Goal: Task Accomplishment & Management: Manage account settings

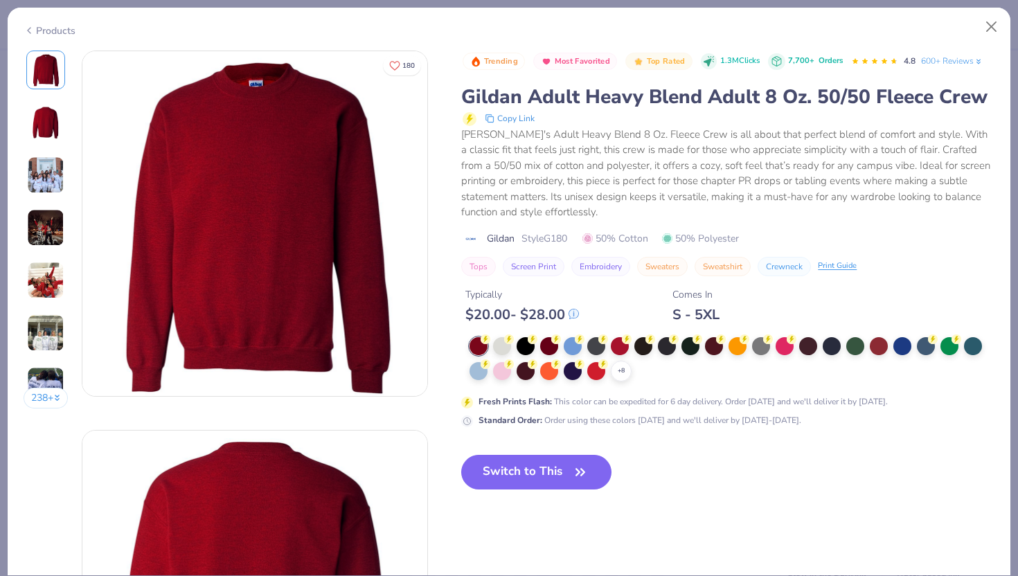
scroll to position [658, 0]
click at [987, 33] on button "Close" at bounding box center [991, 27] width 26 height 26
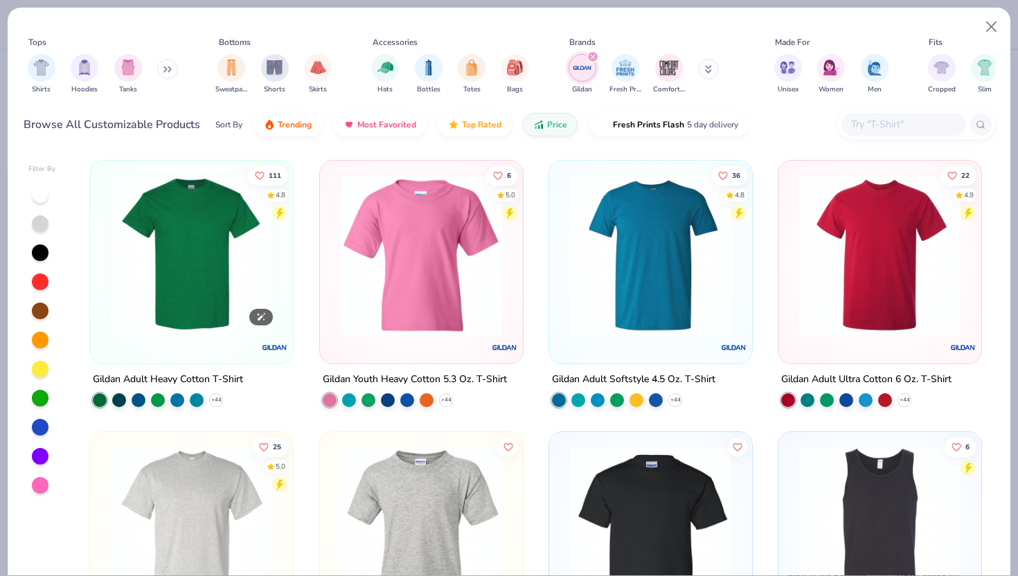
click at [191, 282] on img at bounding box center [191, 254] width 175 height 161
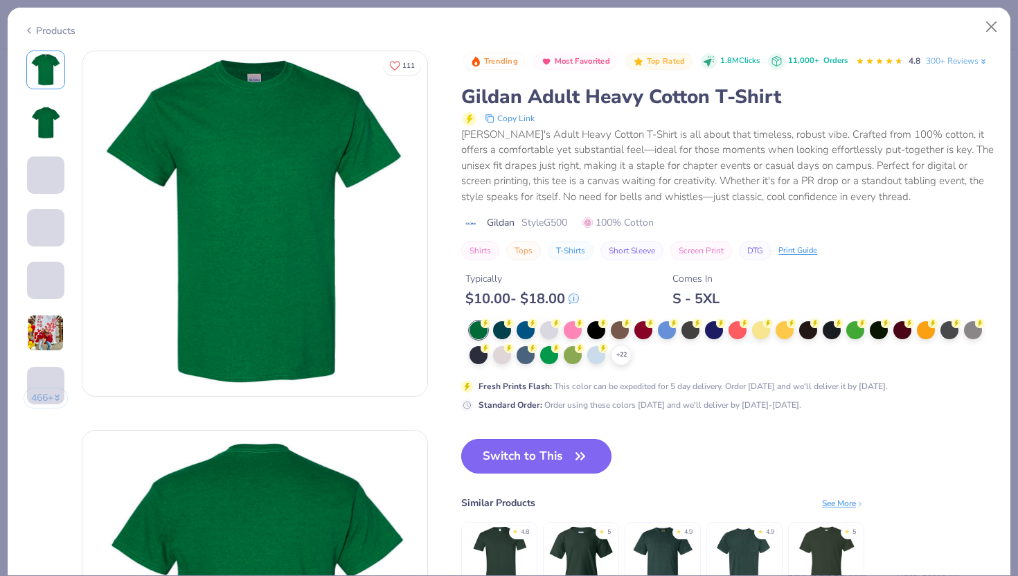
click at [549, 462] on button "Switch to This" at bounding box center [536, 456] width 150 height 35
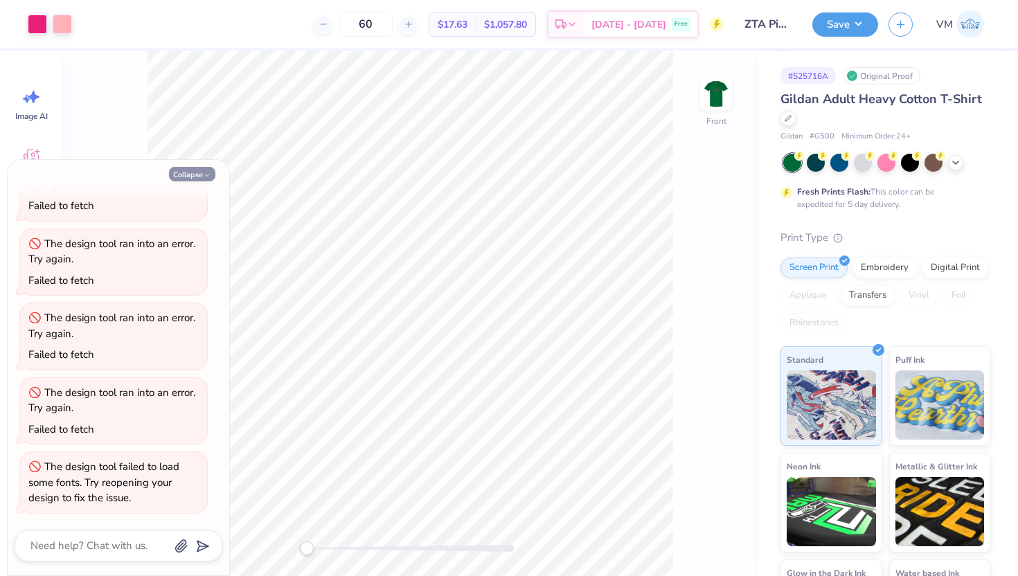
click at [194, 172] on button "Collapse" at bounding box center [192, 174] width 46 height 15
type textarea "x"
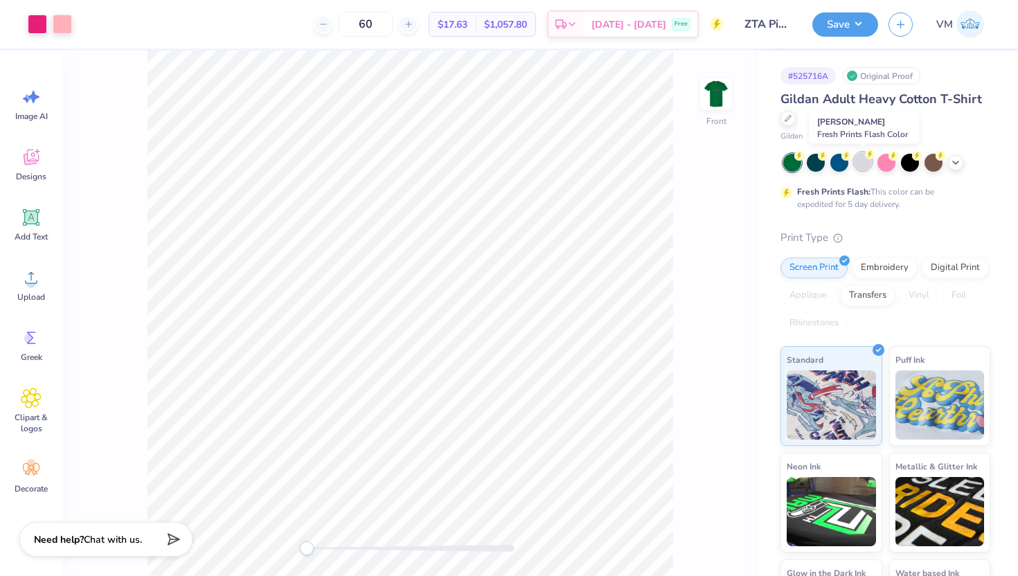
click at [859, 156] on div at bounding box center [863, 161] width 18 height 18
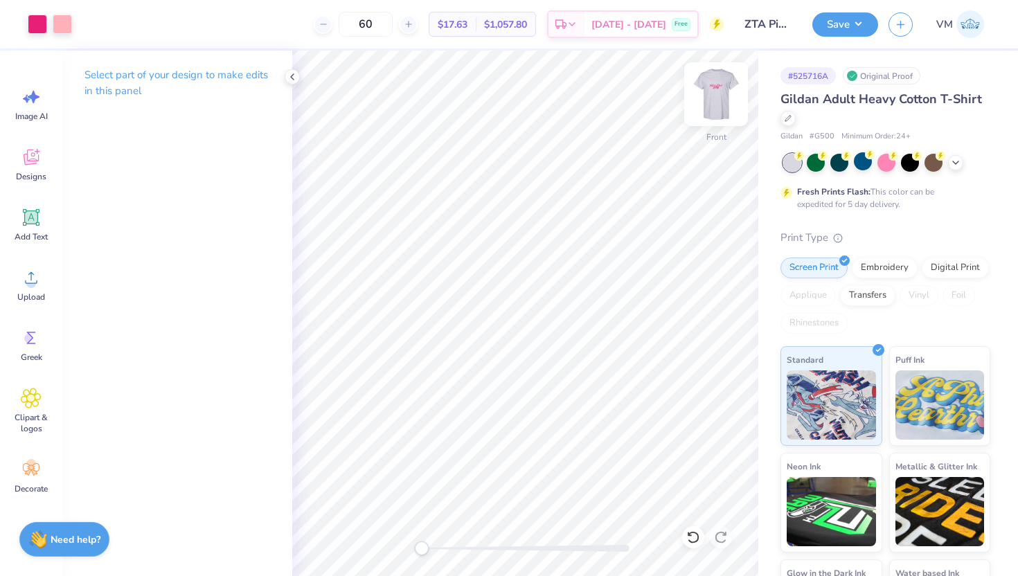
click at [712, 88] on img at bounding box center [715, 93] width 55 height 55
click at [291, 80] on icon at bounding box center [292, 76] width 11 height 11
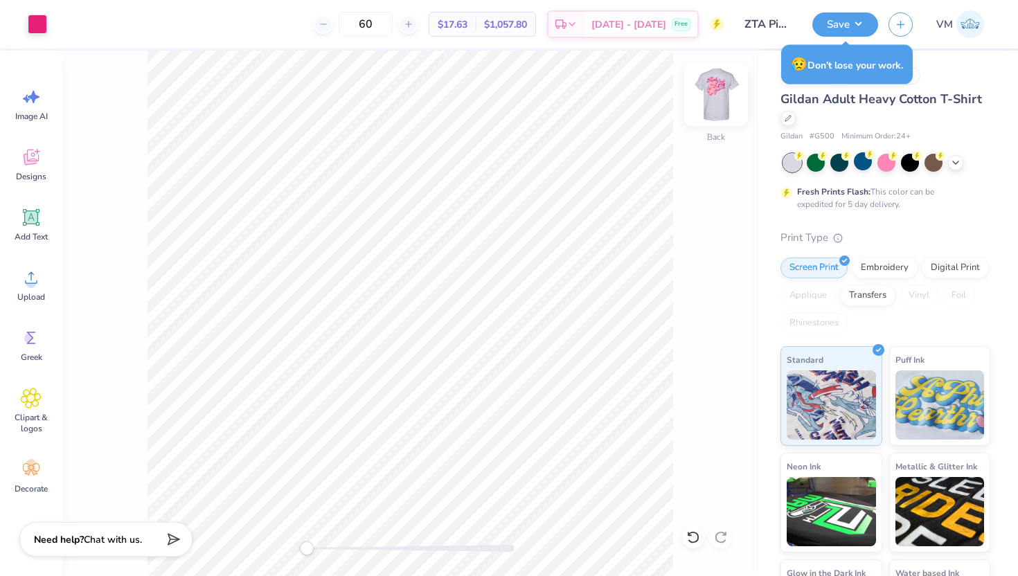
click at [721, 94] on img at bounding box center [715, 93] width 55 height 55
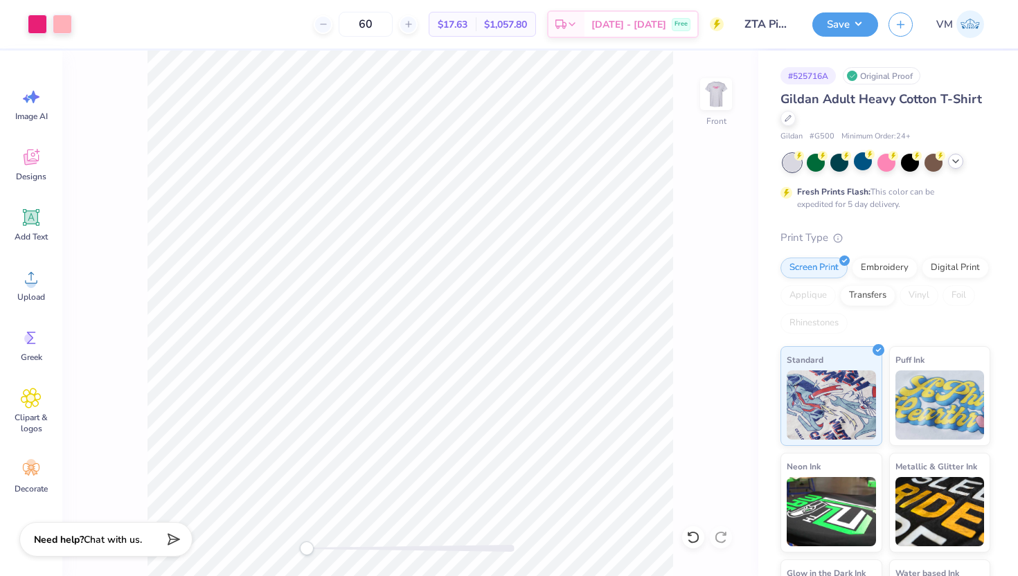
click at [953, 157] on icon at bounding box center [955, 161] width 11 height 11
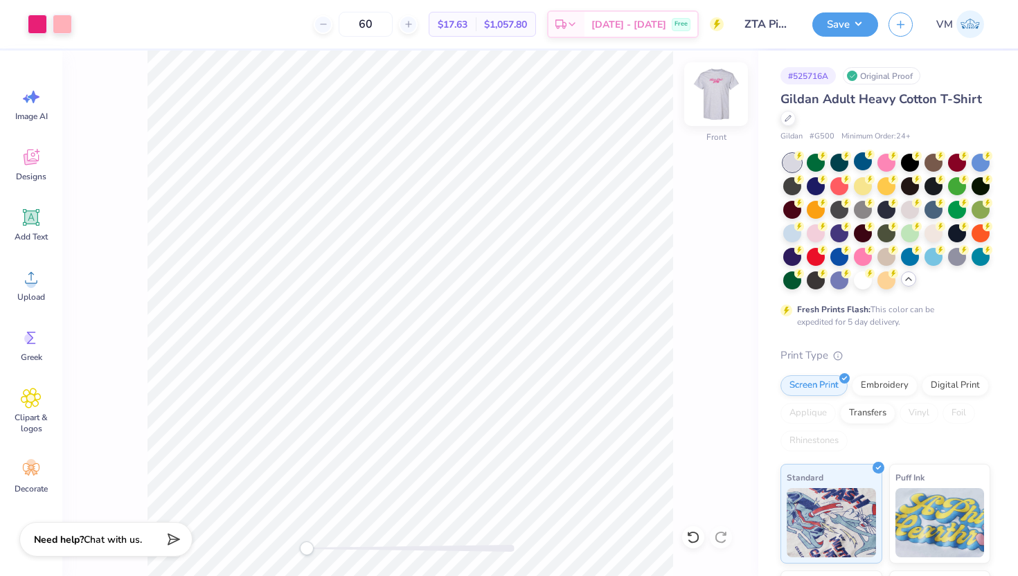
click at [719, 99] on img at bounding box center [715, 93] width 55 height 55
click at [816, 226] on div at bounding box center [816, 232] width 18 height 18
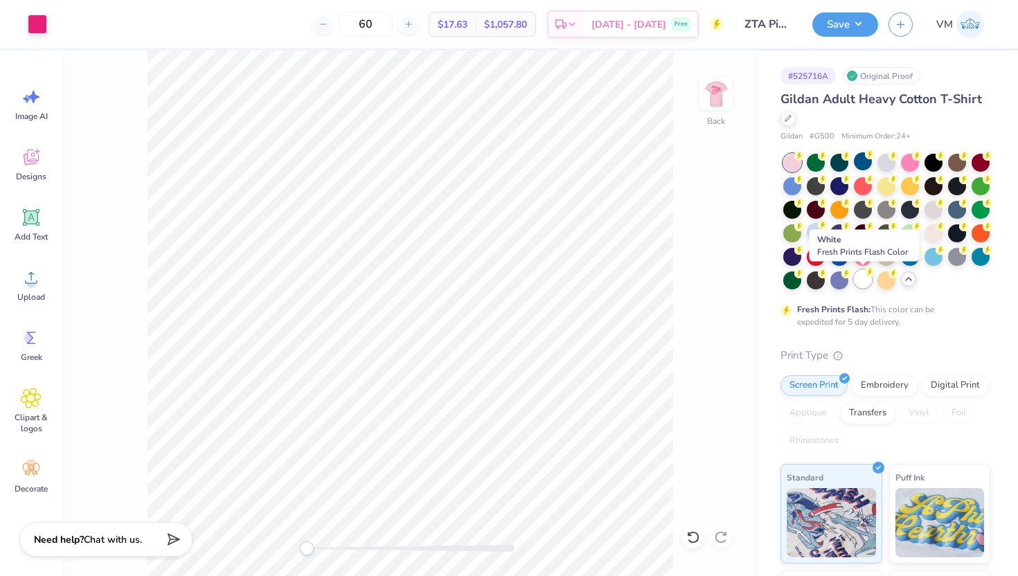
click at [864, 286] on div at bounding box center [863, 279] width 18 height 18
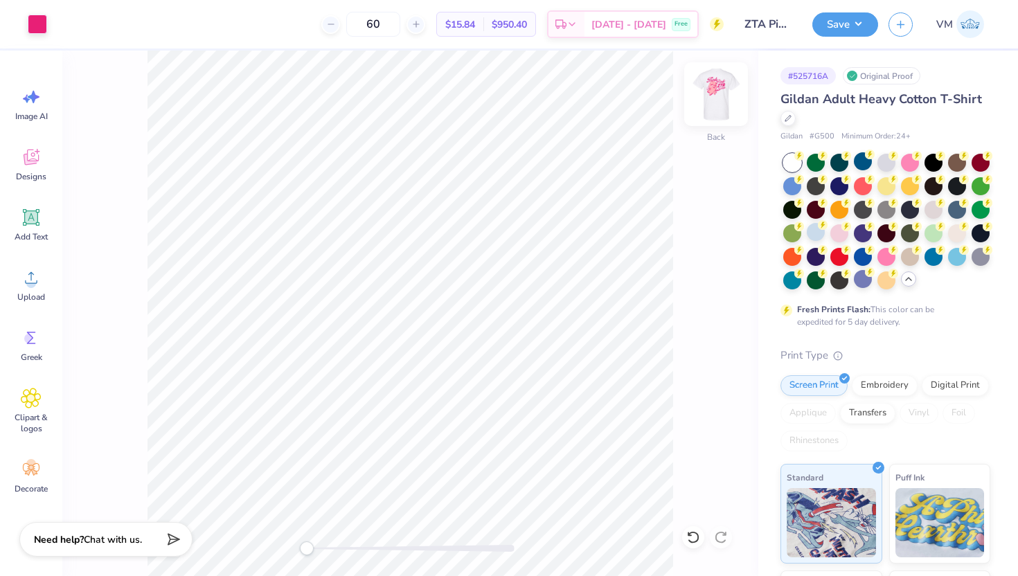
click at [719, 85] on img at bounding box center [715, 93] width 55 height 55
click at [937, 161] on div at bounding box center [933, 161] width 18 height 18
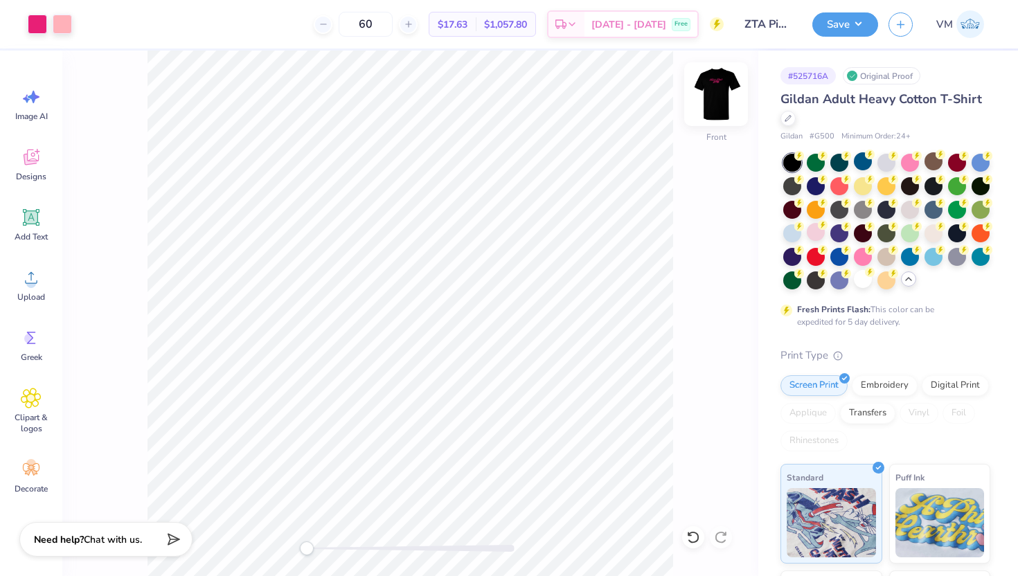
click at [708, 99] on img at bounding box center [715, 93] width 55 height 55
click at [787, 112] on div at bounding box center [787, 116] width 15 height 15
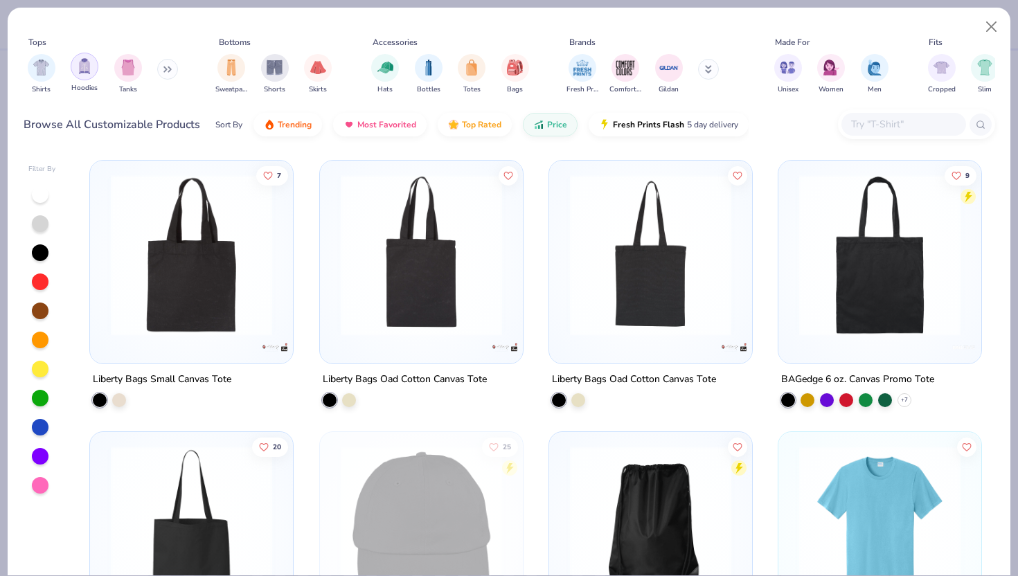
click at [83, 71] on img "filter for Hoodies" at bounding box center [84, 66] width 15 height 16
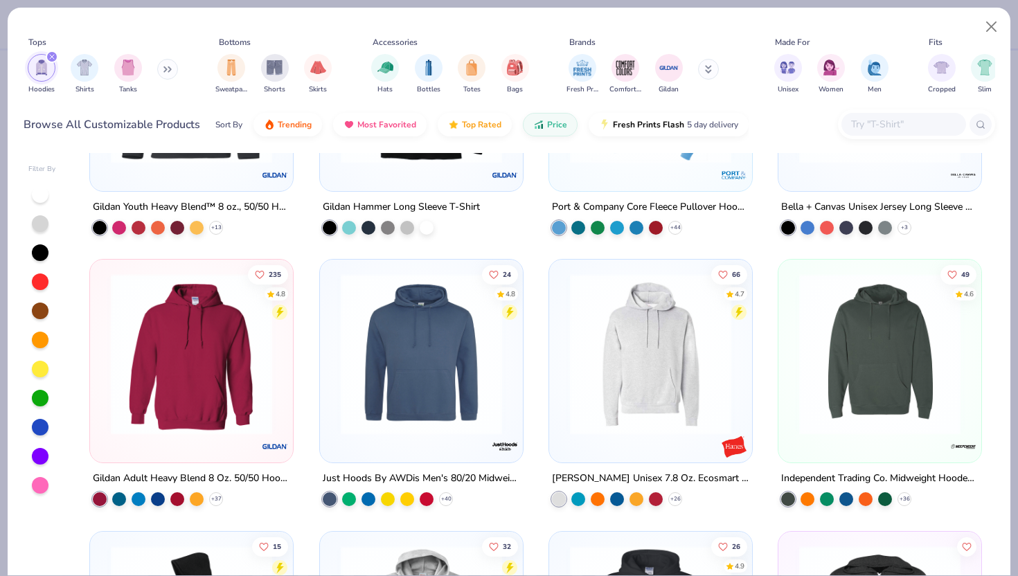
scroll to position [174, 0]
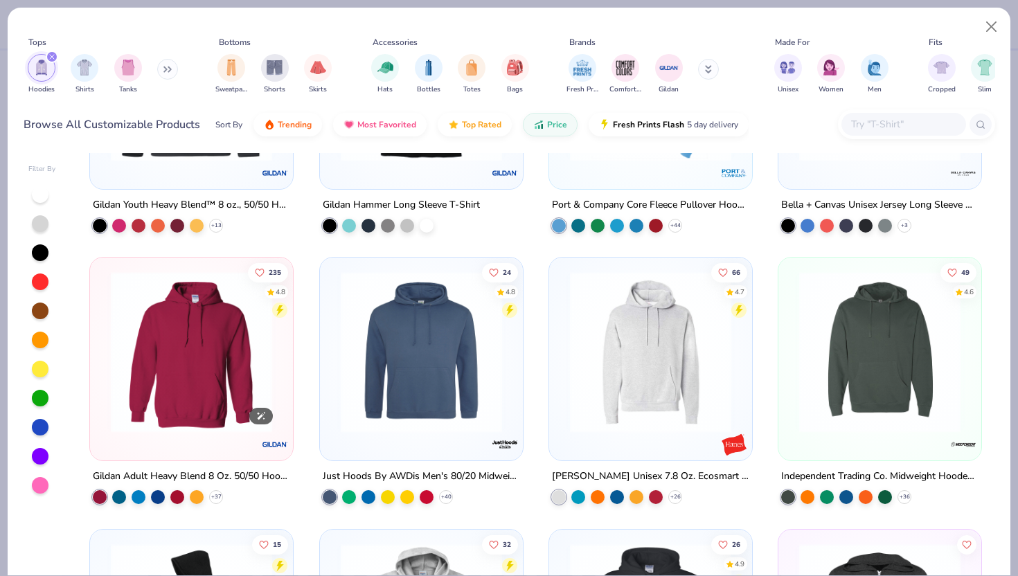
click at [227, 367] on img at bounding box center [191, 351] width 175 height 161
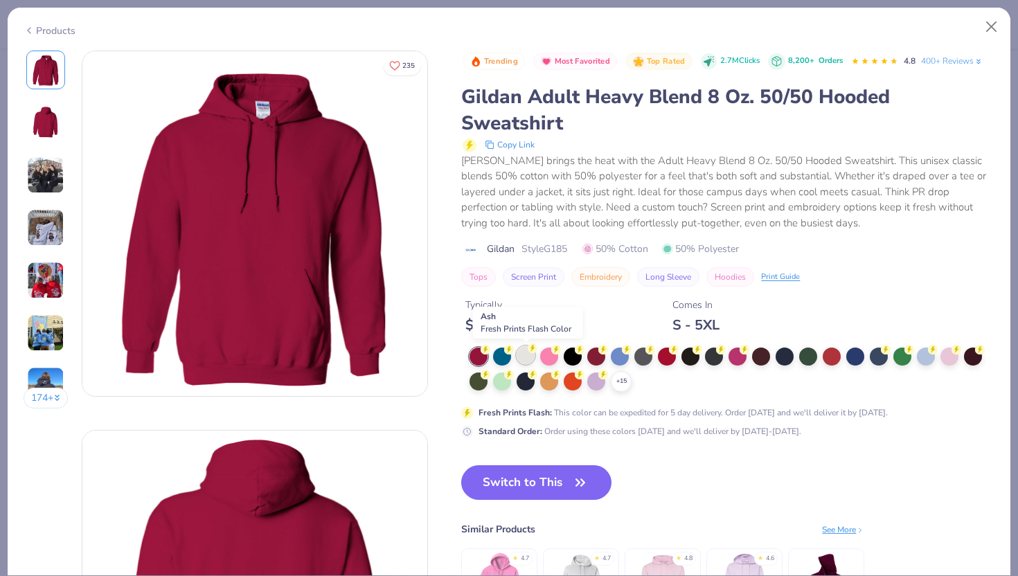
click at [526, 354] on div at bounding box center [525, 355] width 18 height 18
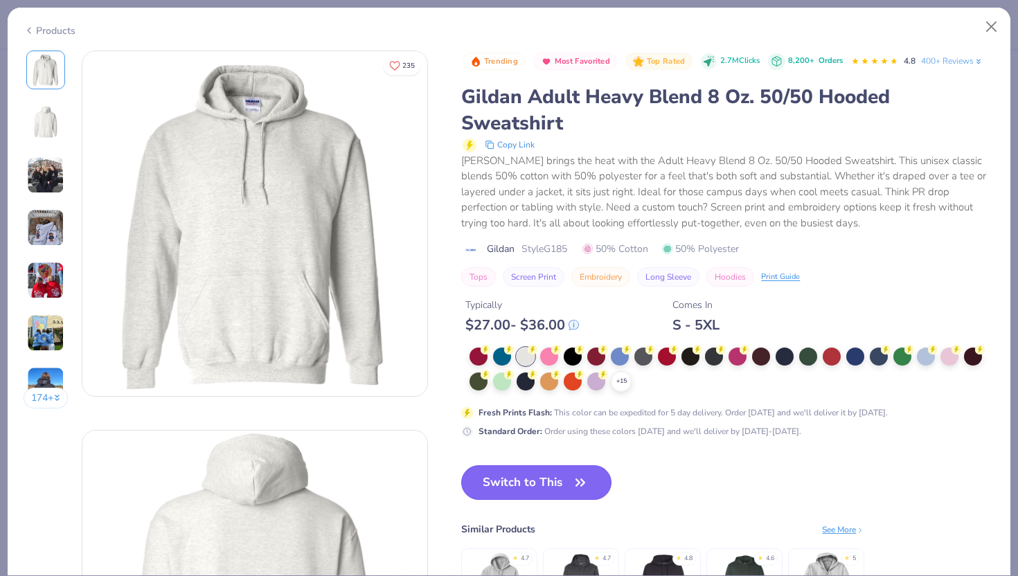
click at [549, 489] on button "Switch to This" at bounding box center [536, 482] width 150 height 35
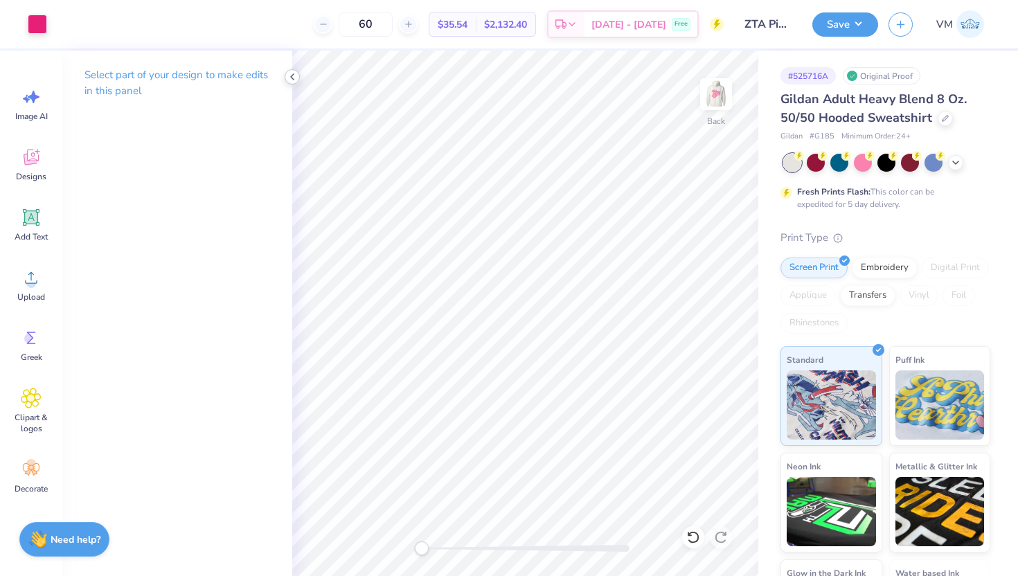
click at [292, 79] on icon at bounding box center [292, 76] width 11 height 11
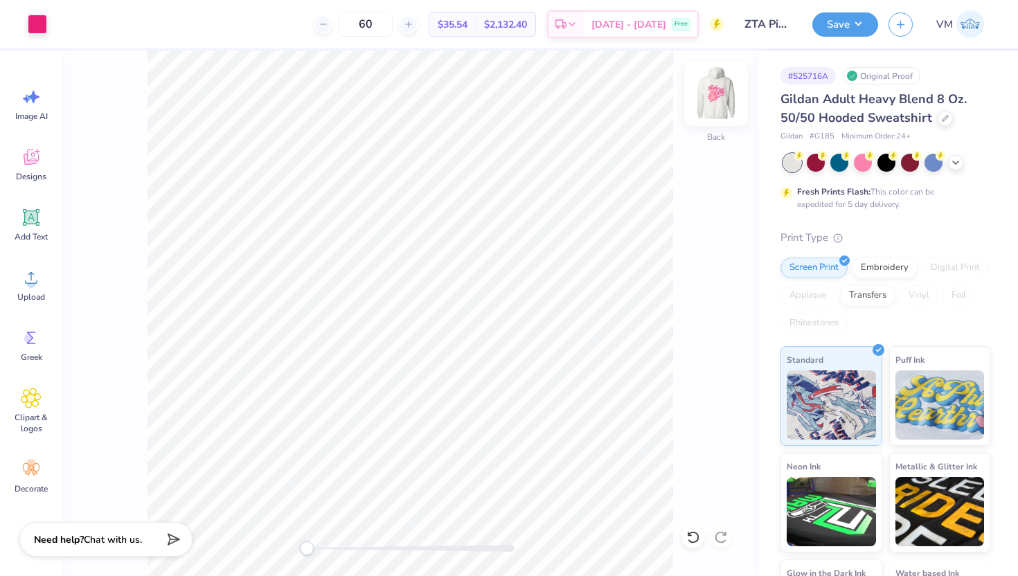
click at [704, 93] on img at bounding box center [715, 93] width 55 height 55
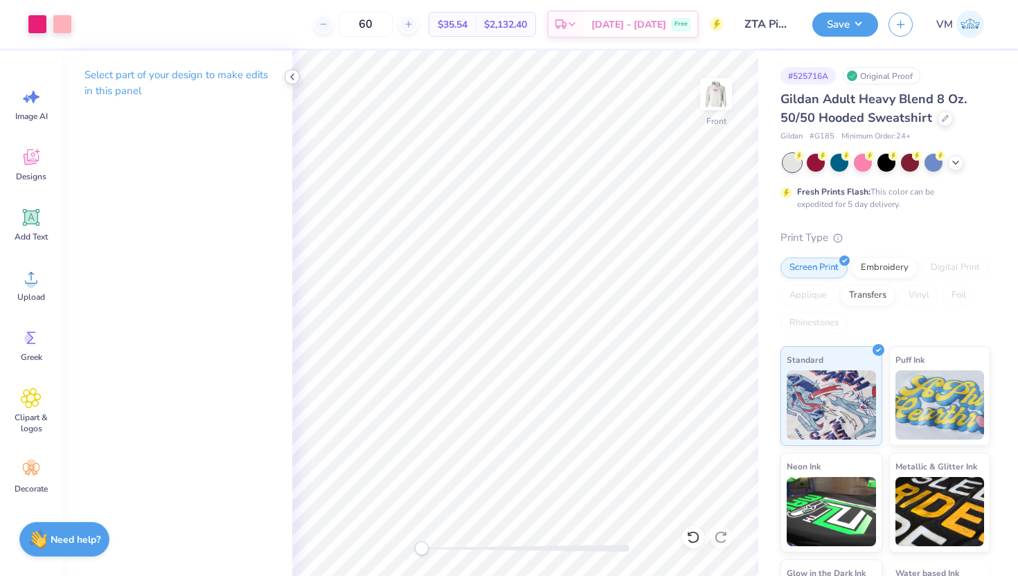
click at [288, 82] on icon at bounding box center [292, 76] width 11 height 11
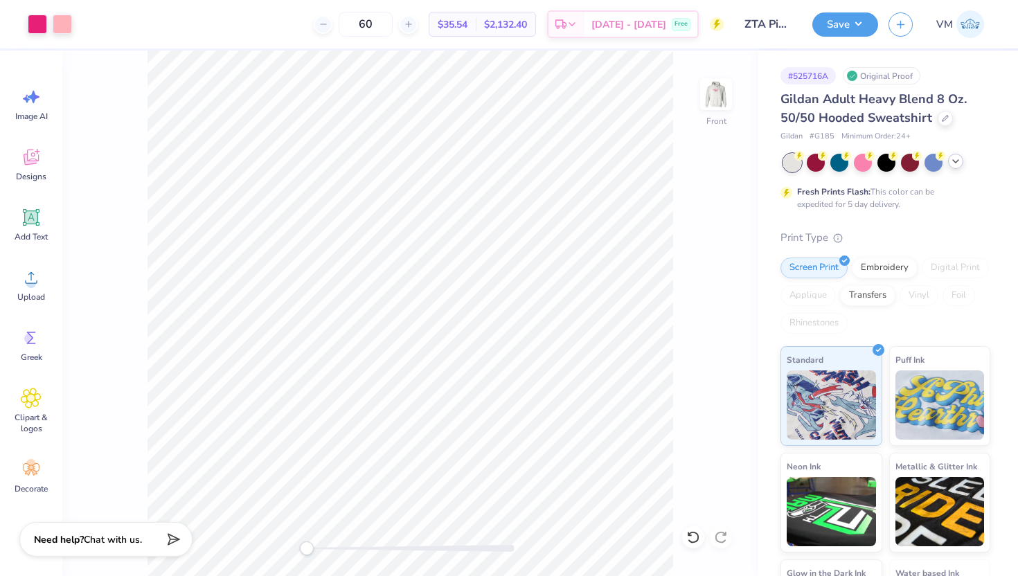
click at [953, 161] on icon at bounding box center [955, 161] width 11 height 11
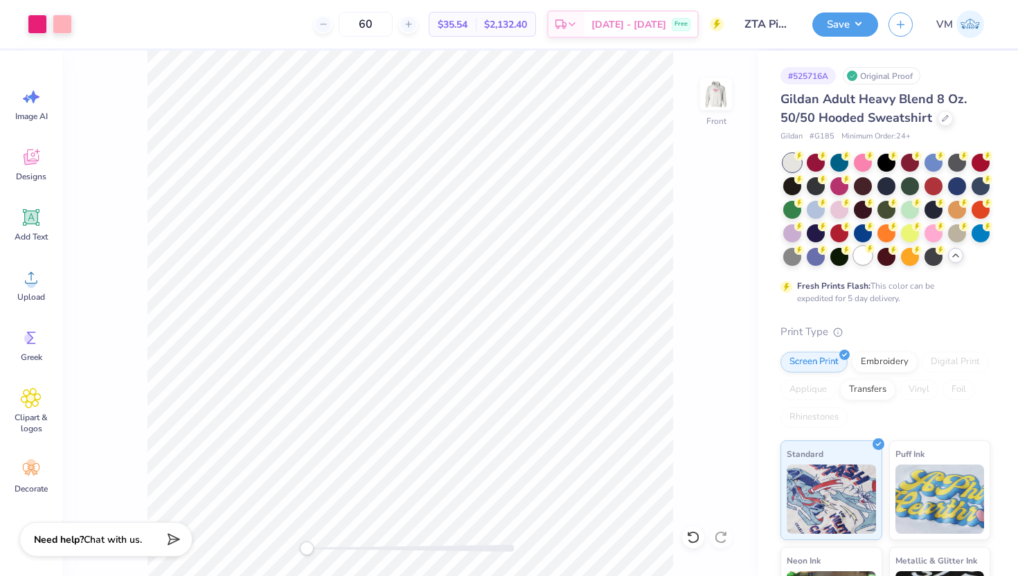
click at [856, 264] on div at bounding box center [863, 255] width 18 height 18
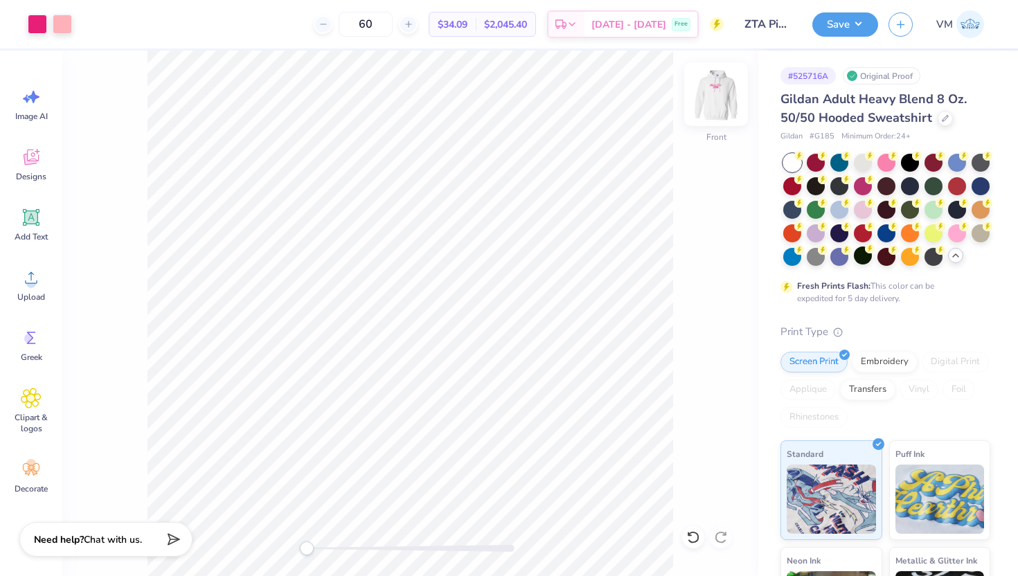
click at [719, 105] on img at bounding box center [715, 93] width 55 height 55
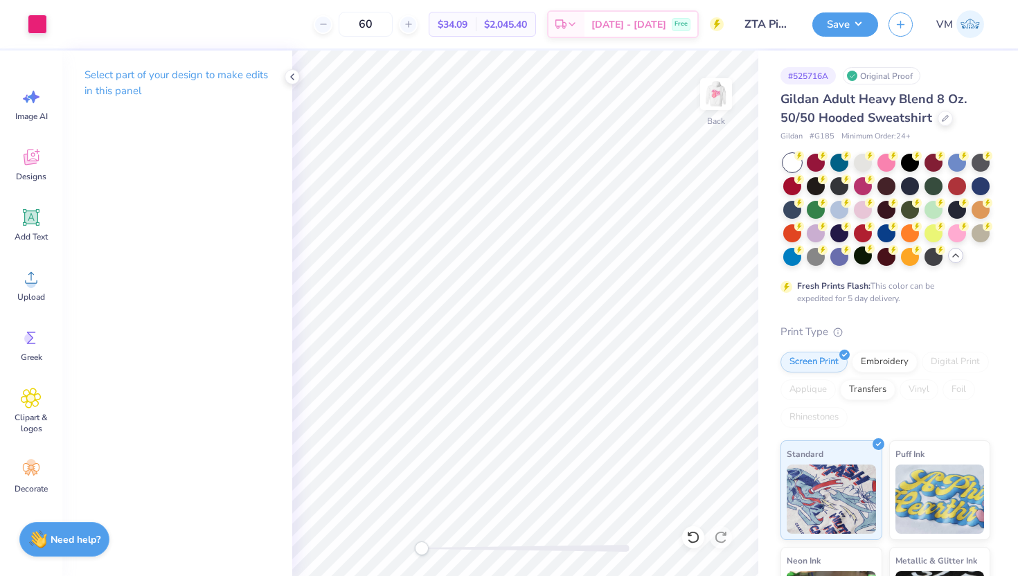
click at [289, 84] on div "Select part of your design to make edits in this panel" at bounding box center [177, 88] width 230 height 75
click at [290, 78] on icon at bounding box center [292, 76] width 11 height 11
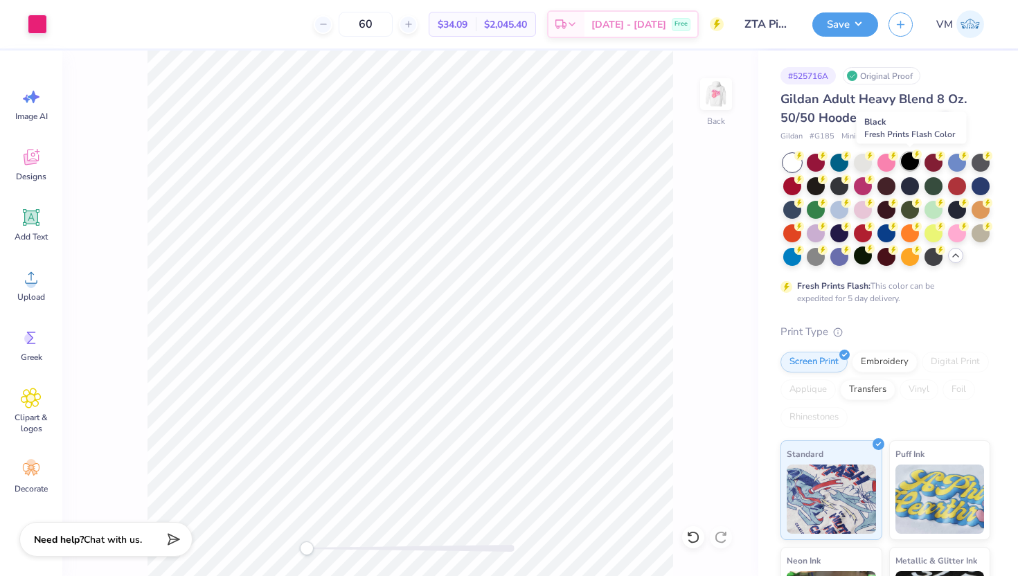
click at [915, 161] on div at bounding box center [910, 161] width 18 height 18
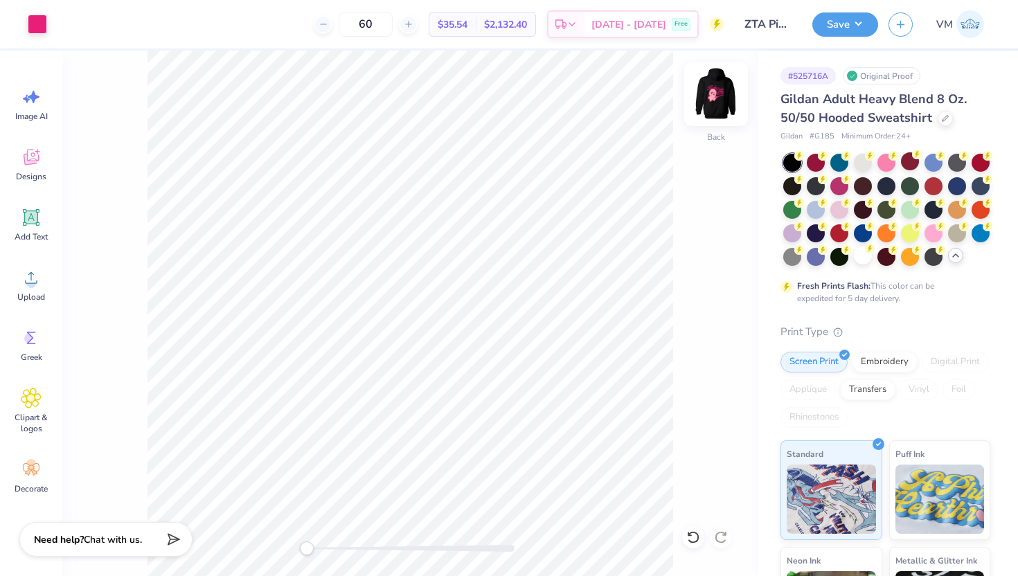
click at [706, 104] on img at bounding box center [715, 93] width 55 height 55
click at [865, 161] on div at bounding box center [863, 161] width 18 height 18
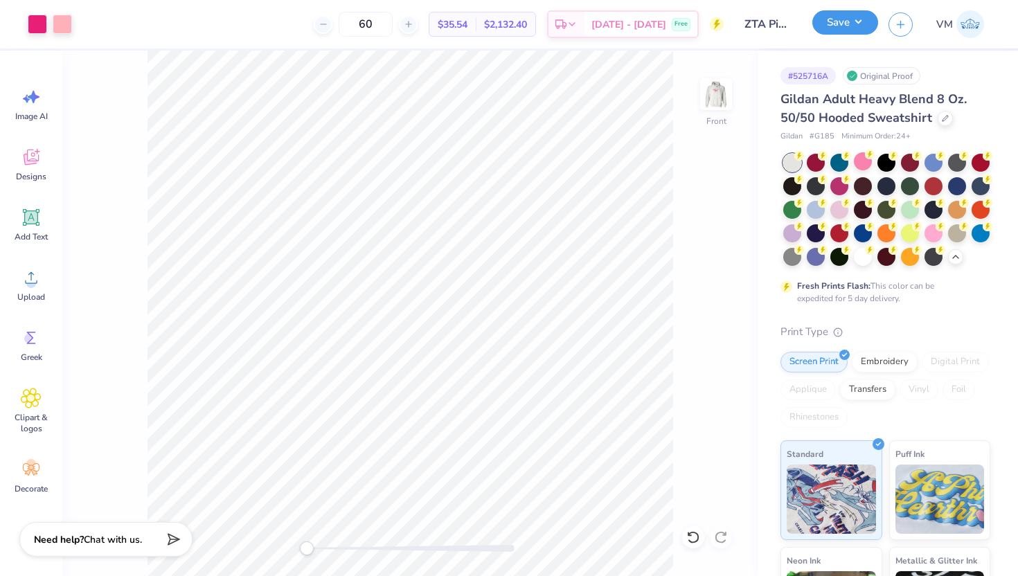
click at [831, 23] on button "Save" at bounding box center [845, 22] width 66 height 24
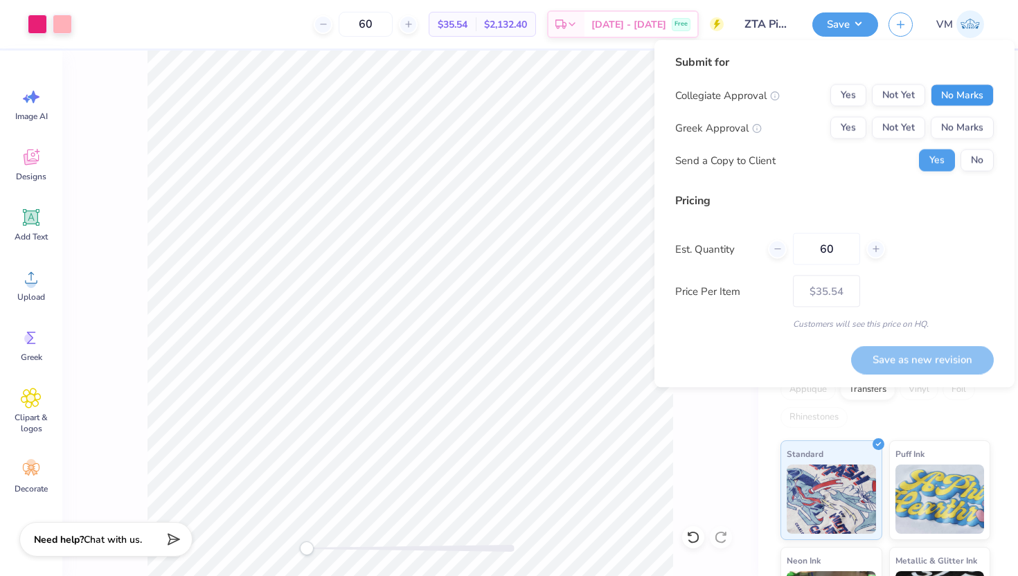
click at [962, 96] on button "No Marks" at bounding box center [961, 95] width 63 height 22
click at [847, 129] on button "Yes" at bounding box center [848, 128] width 36 height 22
click at [912, 352] on button "Save as new revision" at bounding box center [922, 359] width 143 height 28
type input "$35.54"
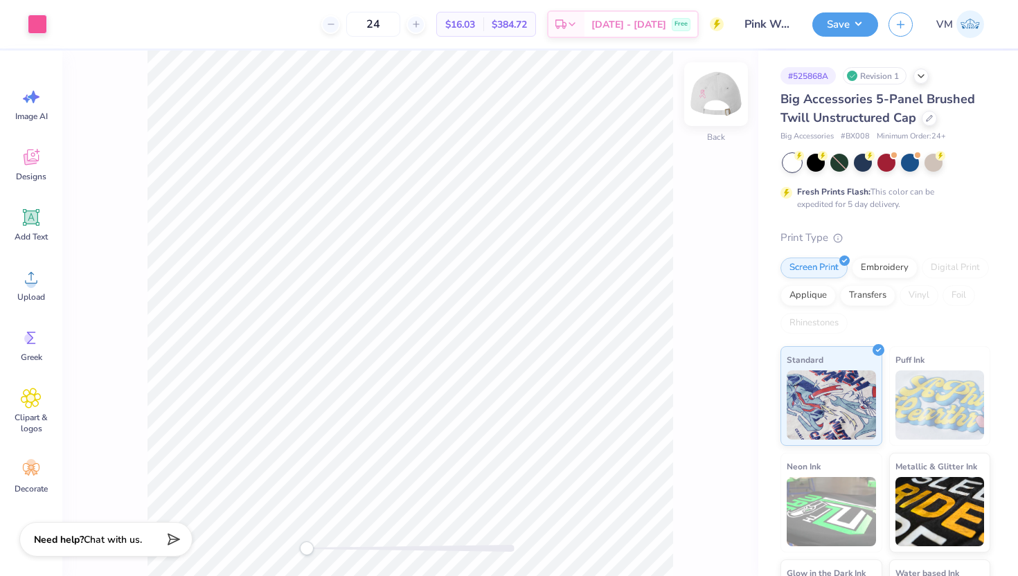
click at [714, 101] on img at bounding box center [715, 93] width 55 height 55
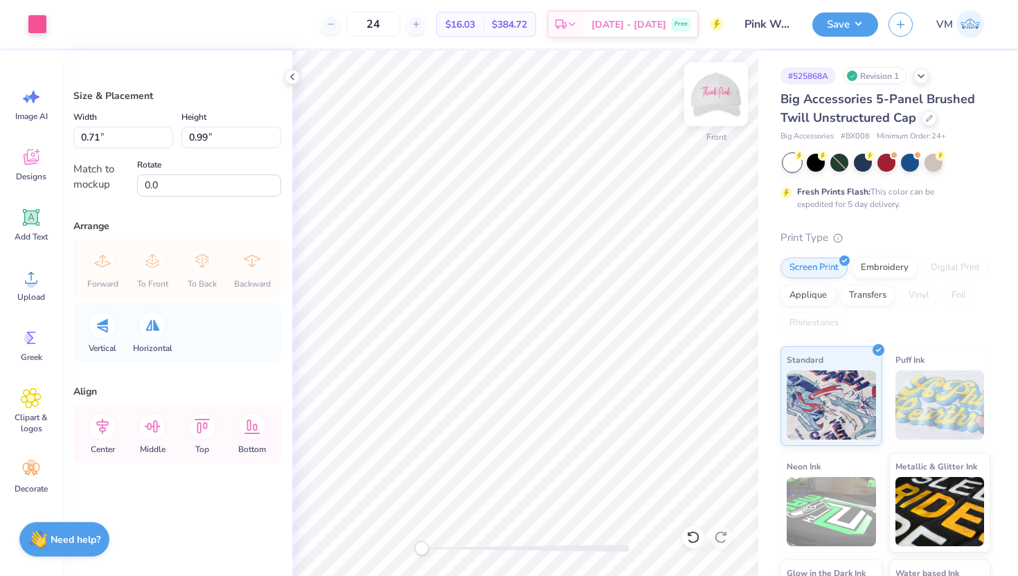
click at [714, 97] on img at bounding box center [715, 93] width 55 height 55
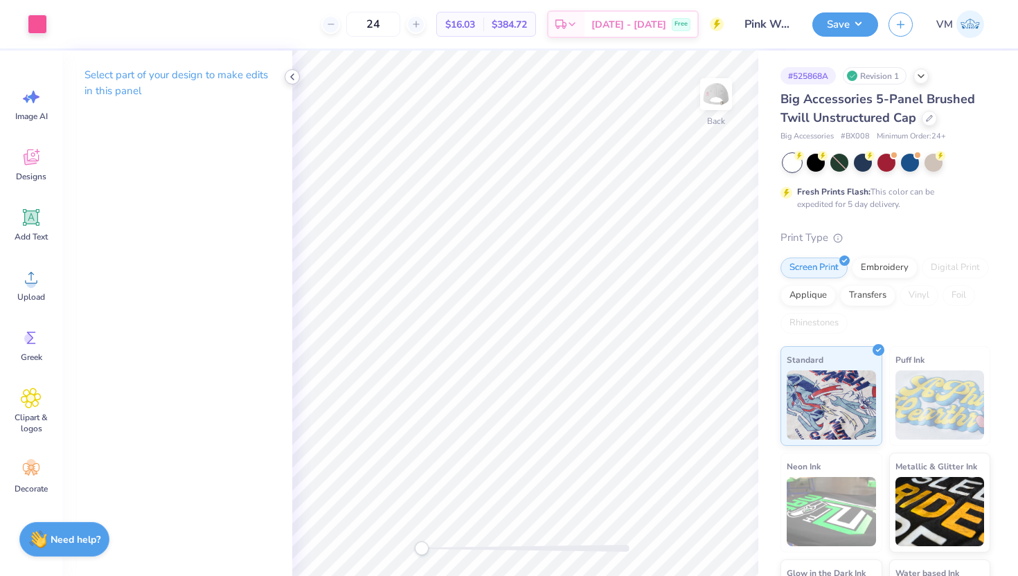
click at [291, 81] on icon at bounding box center [292, 76] width 11 height 11
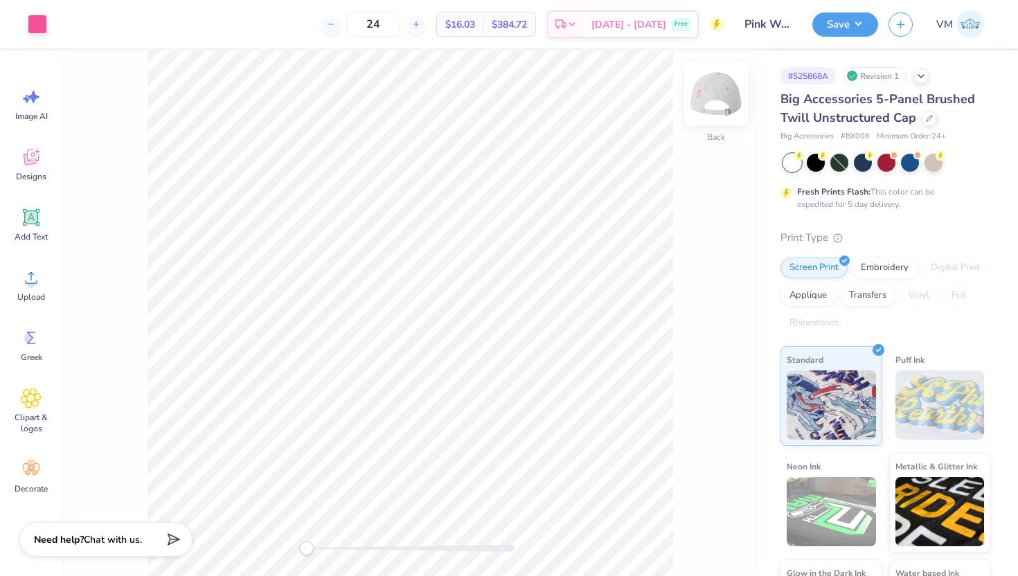
click at [718, 91] on img at bounding box center [715, 93] width 55 height 55
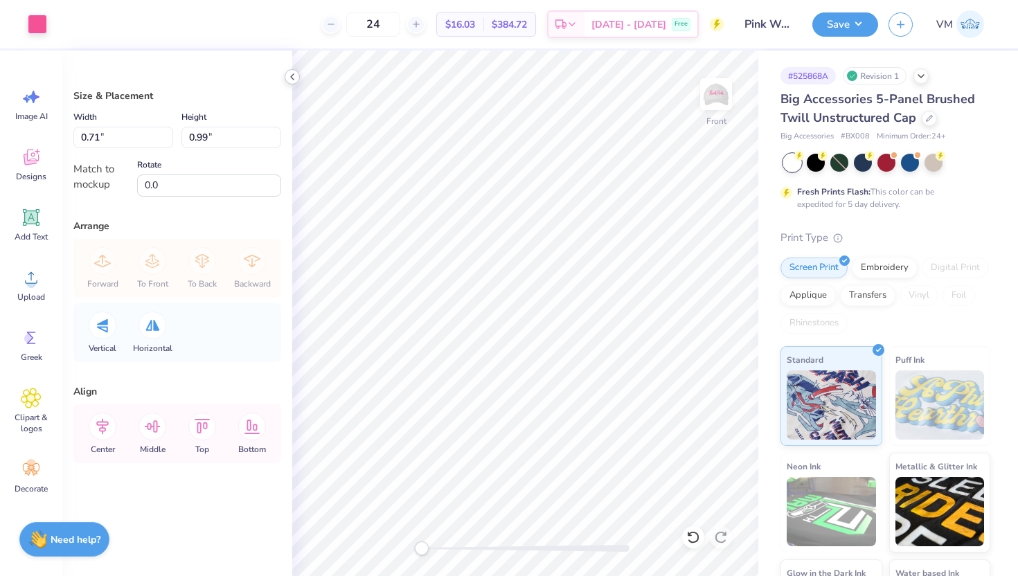
click at [296, 79] on icon at bounding box center [292, 76] width 11 height 11
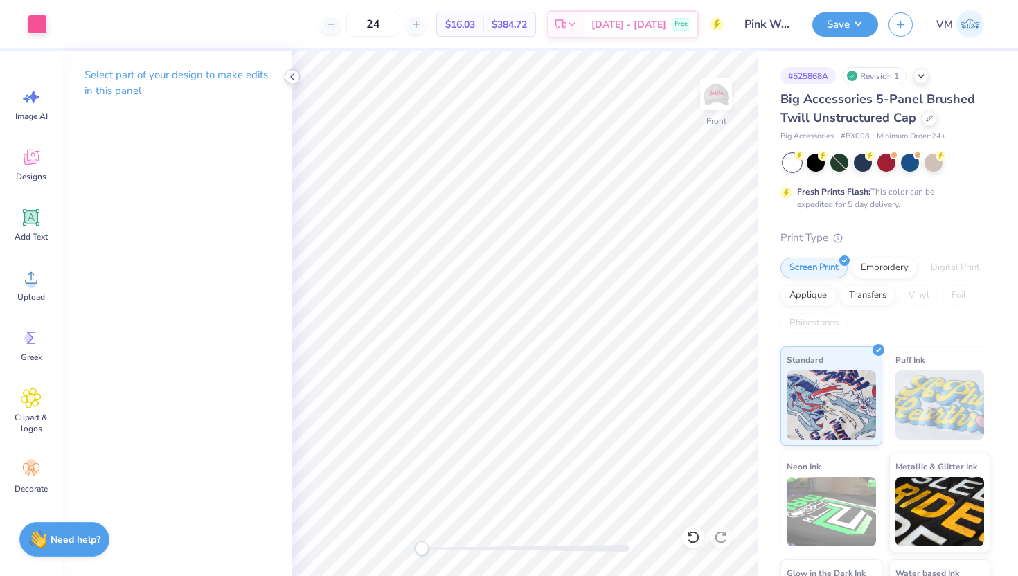
click at [294, 71] on icon at bounding box center [292, 76] width 11 height 11
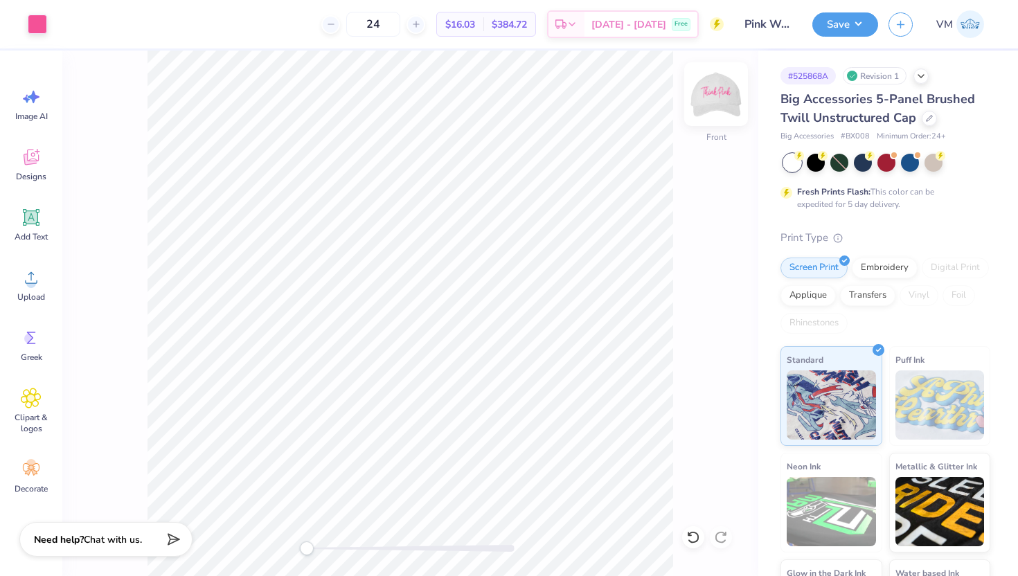
click at [700, 105] on div at bounding box center [716, 94] width 64 height 64
click at [39, 162] on icon at bounding box center [31, 157] width 21 height 21
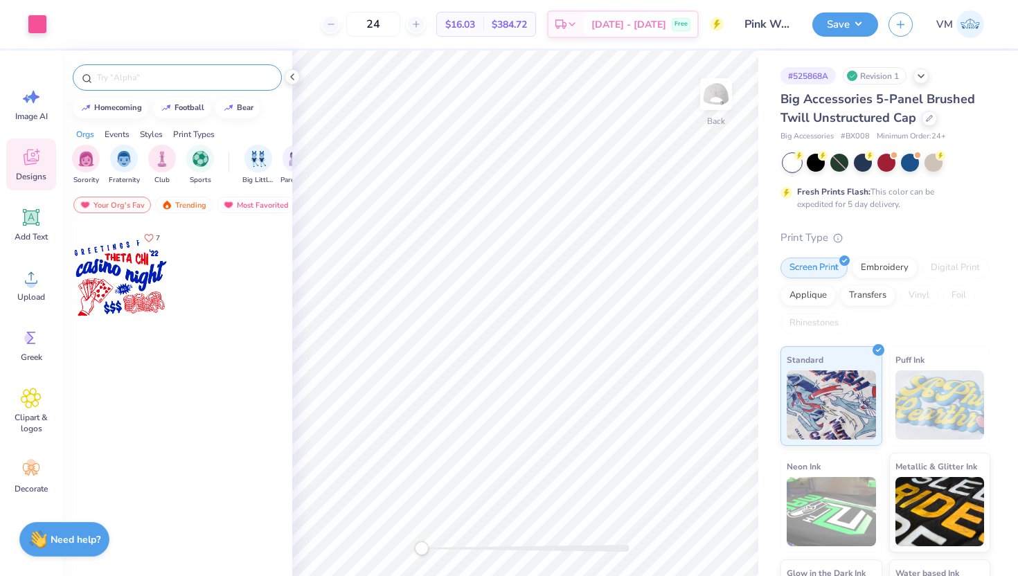
click at [127, 80] on input "text" at bounding box center [184, 78] width 177 height 14
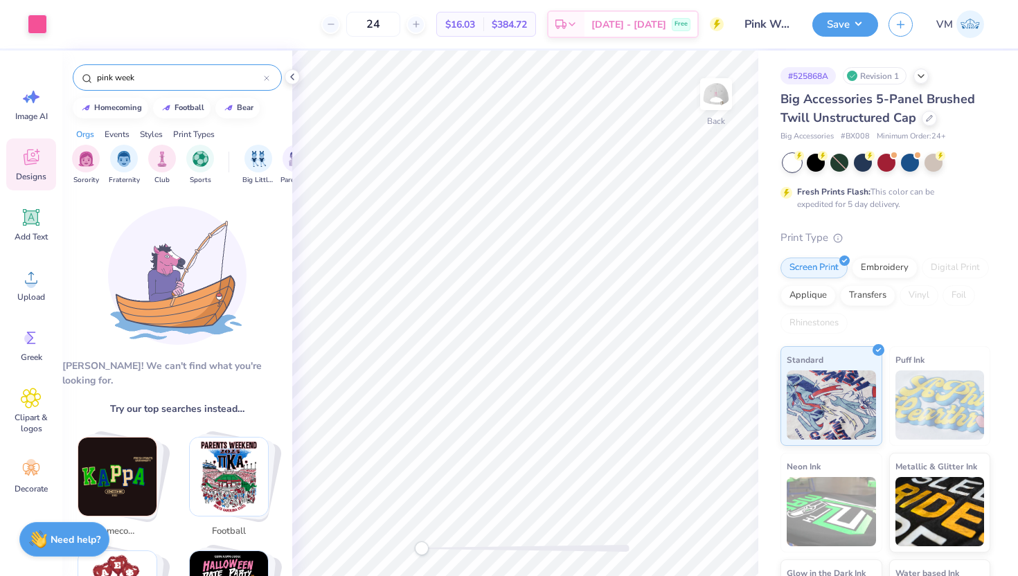
type input "pink week"
click at [270, 80] on div "pink week" at bounding box center [177, 77] width 209 height 26
click at [267, 75] on icon at bounding box center [267, 78] width 6 height 6
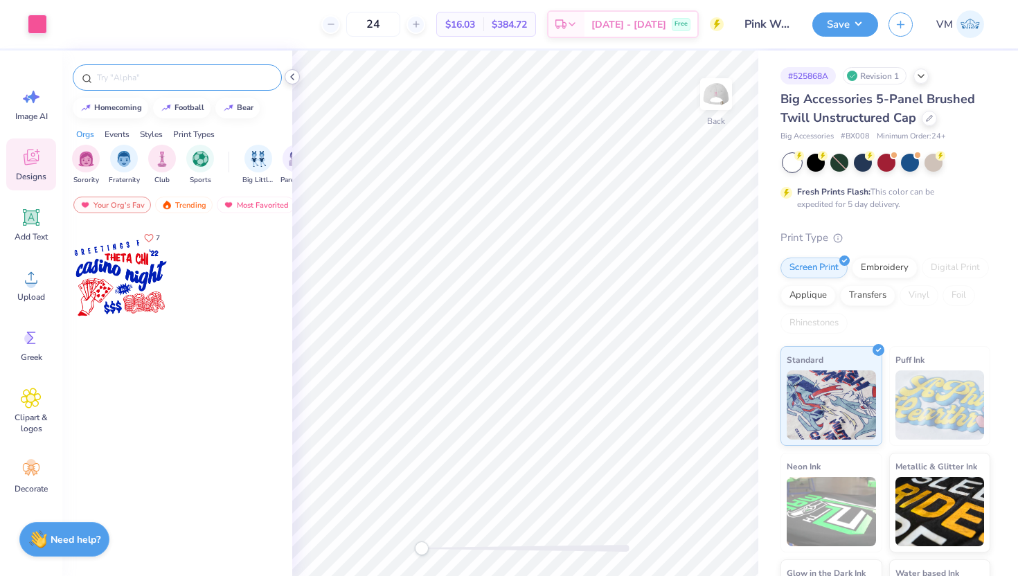
click at [295, 77] on icon at bounding box center [292, 76] width 11 height 11
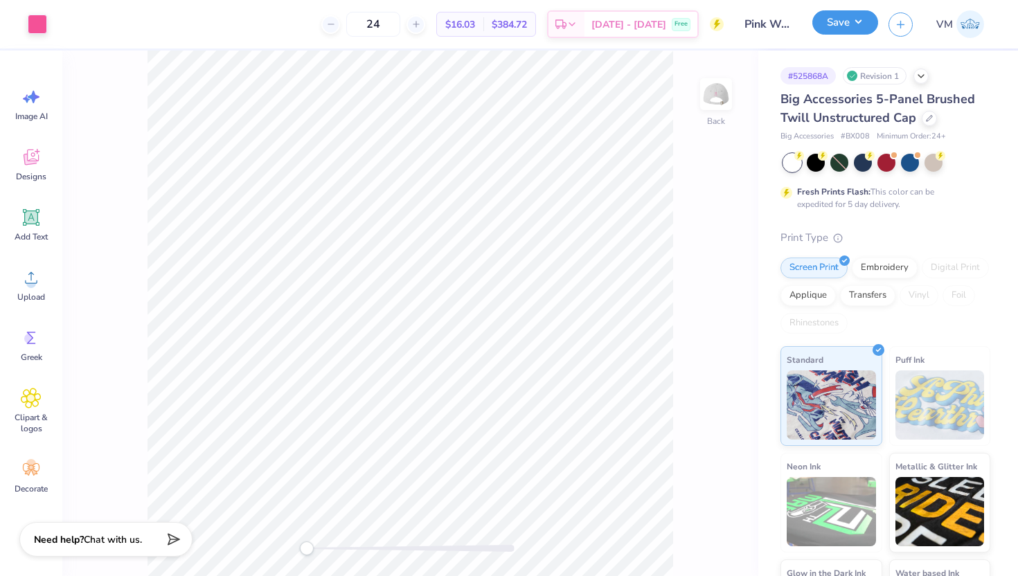
click at [831, 27] on button "Save" at bounding box center [845, 22] width 66 height 24
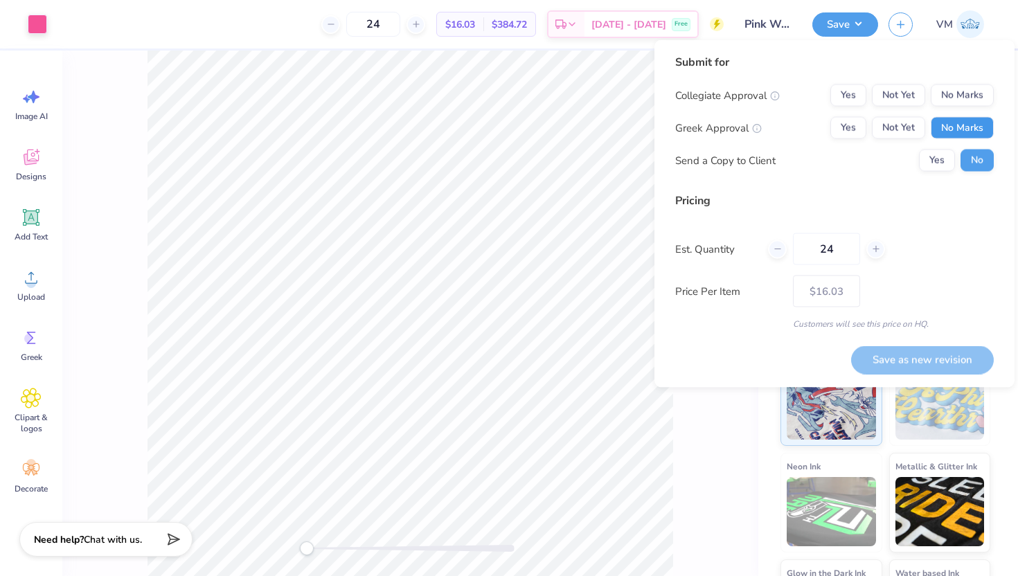
click at [973, 123] on button "No Marks" at bounding box center [961, 128] width 63 height 22
click at [971, 97] on button "No Marks" at bounding box center [961, 95] width 63 height 22
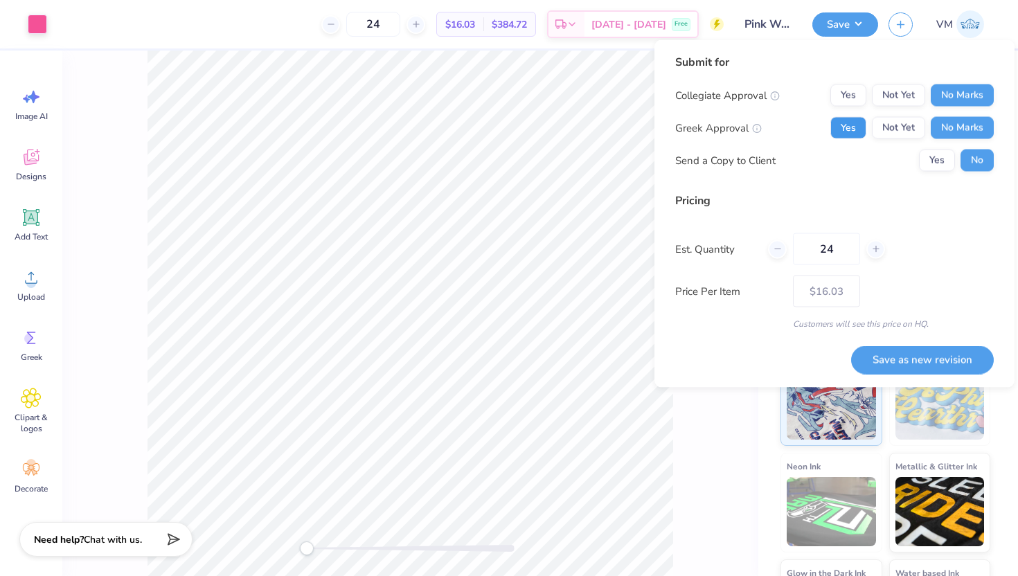
click at [851, 120] on button "Yes" at bounding box center [848, 128] width 36 height 22
click at [921, 360] on button "Save as new revision" at bounding box center [922, 359] width 143 height 28
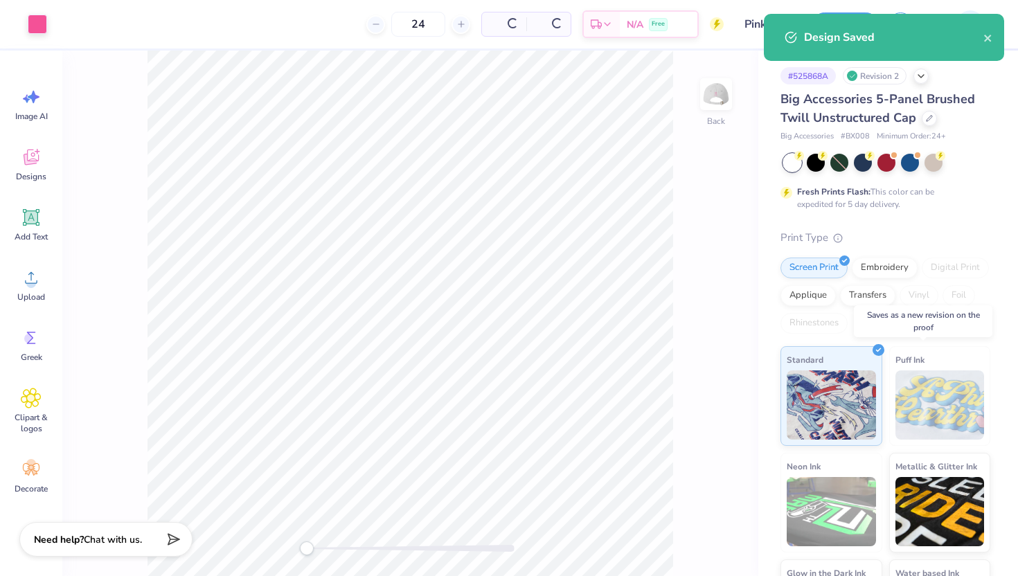
type input "$19.01"
